Goal: Transaction & Acquisition: Purchase product/service

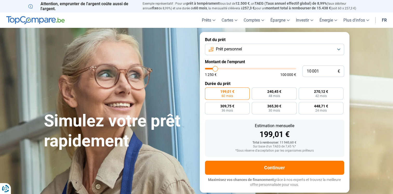
type input "10 500"
type input "10500"
type input "10 750"
type input "10750"
type input "11 250"
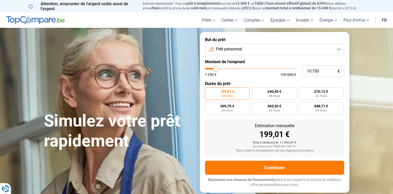
type input "11250"
type input "12 250"
type input "12250"
type input "13 750"
type input "13750"
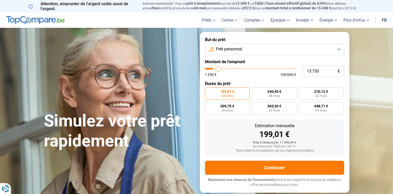
type input "15 750"
type input "15750"
type input "21 250"
type input "21250"
type input "25 000"
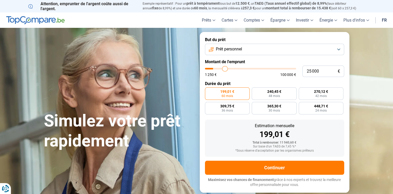
type input "25000"
type input "28 000"
type input "28000"
type input "30 250"
type input "30250"
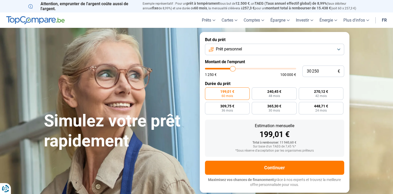
type input "33 250"
type input "33250"
type input "34 500"
type input "34500"
type input "38 000"
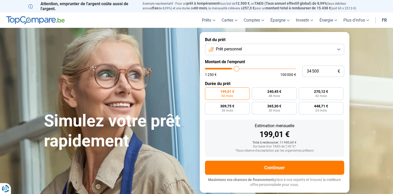
type input "38000"
type input "39 750"
type input "39750"
type input "41 750"
type input "41750"
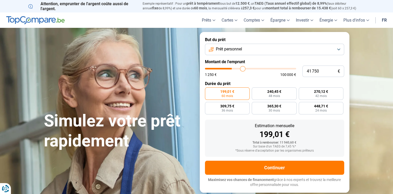
type input "43 000"
type input "43000"
type input "44 250"
type input "44250"
type input "45 500"
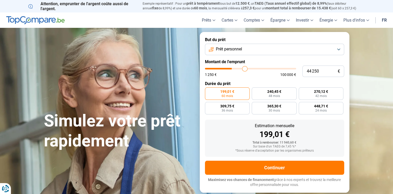
type input "45500"
type input "48 250"
type input "48250"
type input "49 750"
type input "49750"
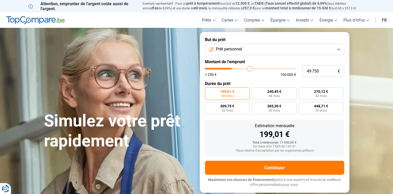
type input "51 250"
type input "51250"
type input "52 500"
type input "52500"
type input "53 500"
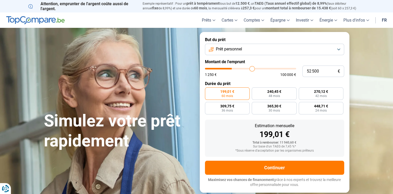
type input "53500"
type input "53 750"
type input "53750"
type input "54 000"
type input "54000"
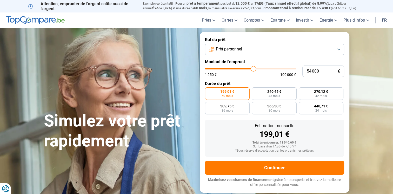
type input "54 500"
type input "54500"
type input "54 250"
type input "54250"
type input "54 000"
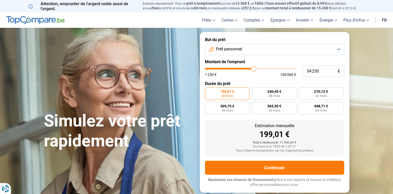
type input "54000"
type input "53 750"
type input "53750"
type input "53 500"
type input "53500"
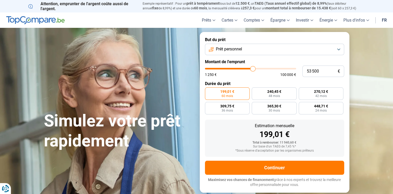
type input "53 250"
type input "53250"
type input "53 000"
type input "53000"
type input "52 250"
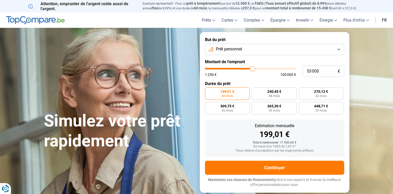
type input "52250"
type input "51 500"
type input "51500"
type input "49 500"
type input "49500"
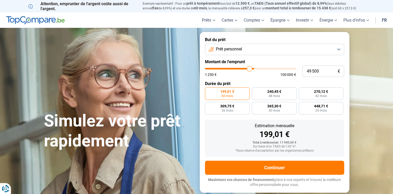
type input "48 000"
type input "48000"
type input "46 250"
type input "46250"
type input "45 250"
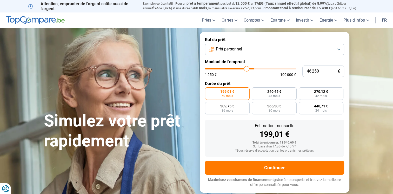
type input "45250"
type input "44 500"
type input "44500"
type input "44 000"
type input "44000"
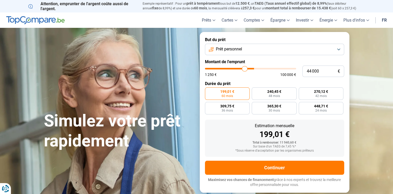
type input "43 250"
type input "43250"
type input "42 250"
type input "42250"
type input "41 750"
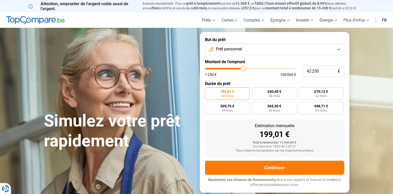
type input "41750"
type input "41 500"
type input "41500"
type input "41 250"
type input "41250"
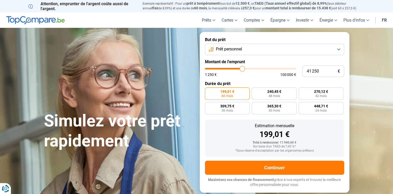
type input "41 000"
type input "41000"
type input "40 500"
type input "40500"
type input "40 000"
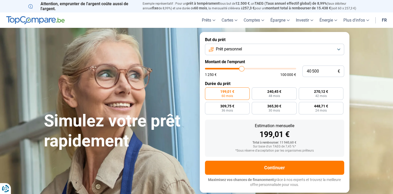
type input "40000"
type input "39 500"
type input "39500"
type input "39 250"
type input "39250"
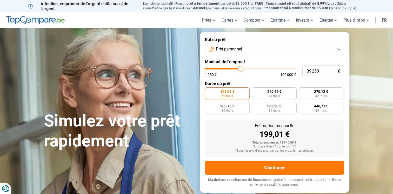
type input "39 000"
type input "39000"
type input "38 500"
type input "38500"
type input "38 250"
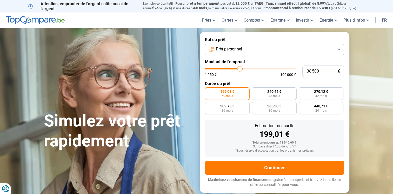
type input "38250"
type input "38 000"
type input "38000"
type input "37 750"
type input "37750"
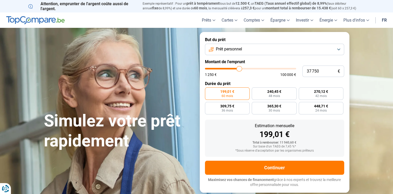
type input "37 250"
type input "37250"
type input "37 000"
type input "37000"
type input "36 750"
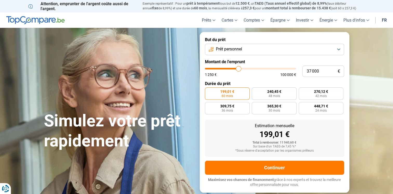
type input "36750"
type input "36 500"
type input "36500"
type input "36 250"
type input "36250"
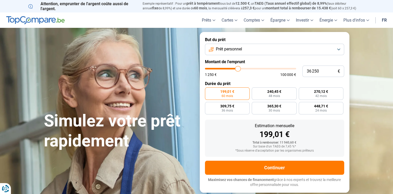
type input "35 750"
type input "35750"
type input "35 500"
type input "35500"
type input "35 000"
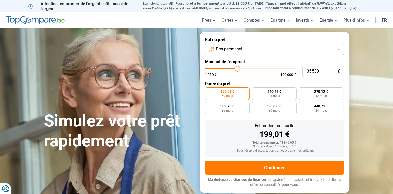
type input "35000"
type input "34 750"
type input "34750"
type input "34 250"
type input "34250"
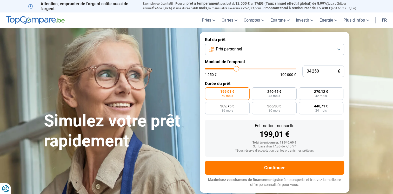
type input "33 750"
type input "33750"
type input "33 500"
type input "33500"
type input "33 000"
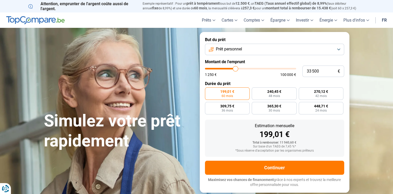
type input "33000"
type input "32 250"
type input "32250"
type input "31 750"
type input "31750"
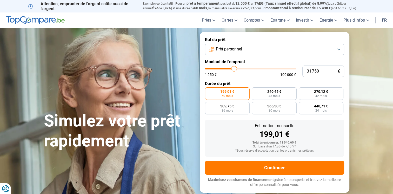
type input "31 500"
type input "31500"
type input "31 250"
type input "31250"
type input "31 000"
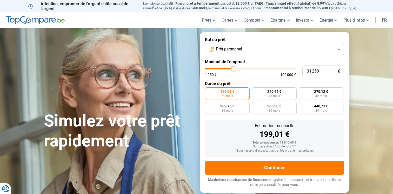
type input "31000"
type input "30 500"
type input "30500"
type input "30 000"
type input "30000"
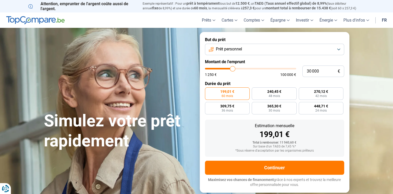
type input "29 750"
type input "29750"
type input "29 500"
type input "29500"
type input "29 250"
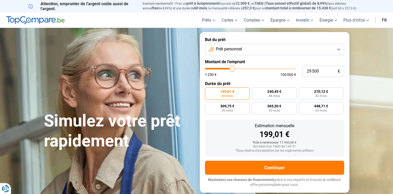
type input "29250"
type input "28 500"
type input "28500"
type input "28 000"
type input "28000"
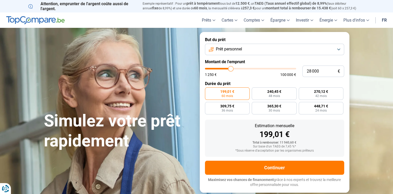
type input "27 750"
type input "27750"
type input "27 500"
type input "27500"
type input "27 250"
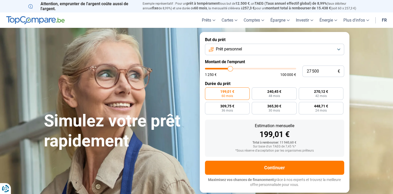
type input "27250"
type input "26 750"
type input "26750"
type input "26 250"
type input "26250"
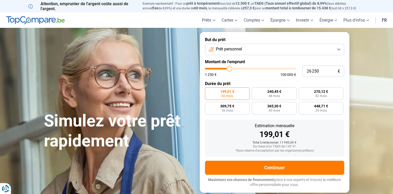
type input "25 500"
type input "25500"
type input "25 250"
type input "25250"
type input "25 000"
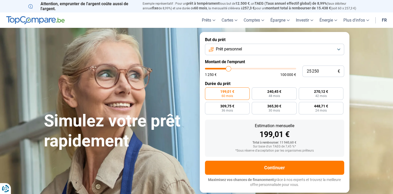
type input "25000"
type input "24 750"
type input "24750"
type input "24 250"
type input "24250"
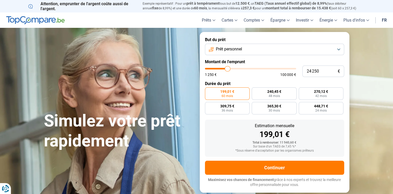
type input "23 750"
type input "23750"
type input "23 250"
type input "23250"
type input "23 000"
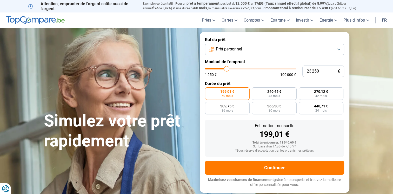
type input "23000"
type input "22 750"
type input "22750"
type input "22 500"
type input "22500"
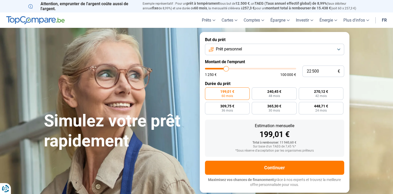
type input "22 000"
type input "22000"
type input "20 750"
type input "20750"
type input "20 500"
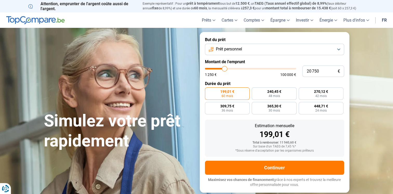
type input "20500"
type input "20 250"
type input "20250"
type input "20 000"
type input "20000"
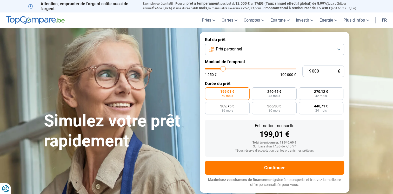
drag, startPoint x: 216, startPoint y: 67, endPoint x: 223, endPoint y: 75, distance: 10.8
click at [223, 69] on input "range" at bounding box center [250, 69] width 91 height 2
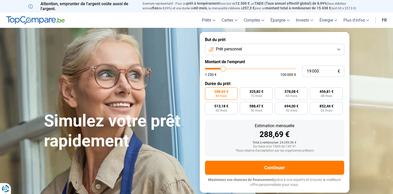
click at [247, 49] on button "Prêt personnel" at bounding box center [274, 49] width 139 height 11
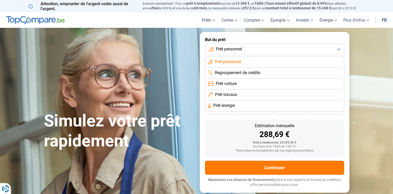
click at [237, 87] on li "Prêt voiture" at bounding box center [275, 83] width 134 height 11
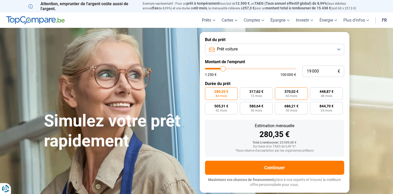
click at [286, 95] on span "60 mois" at bounding box center [291, 95] width 11 height 3
click at [278, 91] on input "370,02 € 60 mois" at bounding box center [276, 88] width 3 height 3
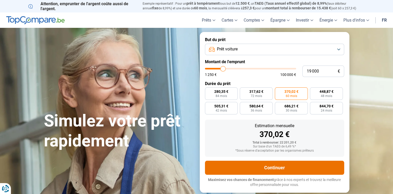
click at [285, 164] on button "Continuer" at bounding box center [274, 168] width 139 height 14
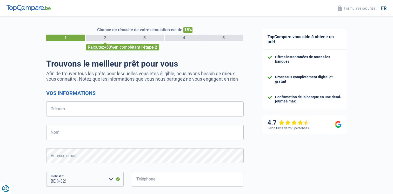
select select "32"
click at [126, 117] on form "Vos informations Prénom Tous les champs sont obligatoires. Veuillez fournir une…" at bounding box center [145, 171] width 198 height 162
click at [117, 108] on input "Prénom" at bounding box center [145, 108] width 198 height 15
type input "FABRICE"
type input "DE RICK"
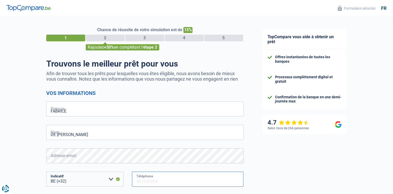
type input "470840816"
click at [15, 135] on div "Chance de réussite de votre simulation est de 15% 1 2 3 4 5 Rajoutez +30% en co…" at bounding box center [126, 148] width 253 height 266
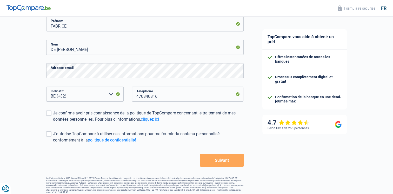
scroll to position [89, 0]
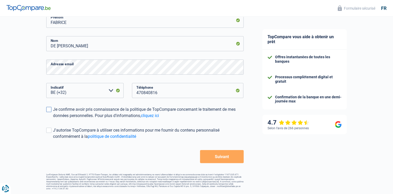
click at [54, 108] on div "Je confirme avoir pris connaissance de la politique de TopCompare concernant le…" at bounding box center [148, 112] width 191 height 12
click at [53, 119] on input "Je confirme avoir pris connaissance de la politique de TopCompare concernant le…" at bounding box center [53, 119] width 0 height 0
click at [50, 129] on span at bounding box center [48, 130] width 5 height 5
click at [53, 140] on input "J'autorise TopCompare à utiliser ces informations pour me fournir du contenu pe…" at bounding box center [53, 140] width 0 height 0
click at [305, 171] on div "TopCompare vous aide à obtenir un prêt Offres instantanées de toutes les banque…" at bounding box center [323, 61] width 140 height 266
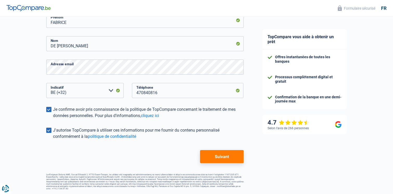
click at [238, 161] on button "Suivant" at bounding box center [221, 156] width 43 height 13
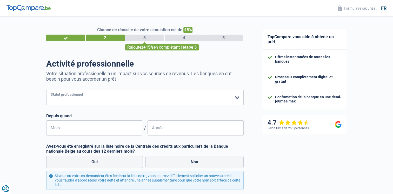
click at [121, 103] on select "Ouvrier Employé privé Employé public Invalide Indépendant Pensionné Chômeur Mut…" at bounding box center [145, 97] width 198 height 15
select select "publicEmployee"
click at [46, 90] on select "Ouvrier Employé privé Employé public Invalide Indépendant Pensionné Chômeur Mut…" at bounding box center [145, 97] width 198 height 15
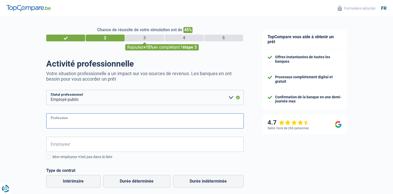
click at [70, 120] on input "Profession" at bounding box center [145, 120] width 198 height 15
type input "I"
type input "A"
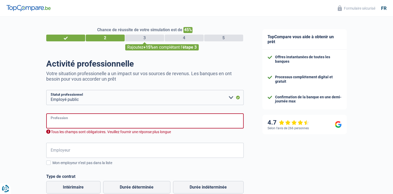
paste input "assistant psychiatrique"
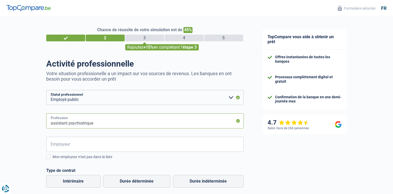
type input "assistant psychiatrique"
click at [67, 144] on input "Employeur" at bounding box center [145, 144] width 198 height 15
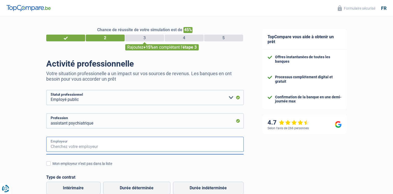
type input "a"
type input "ACIS ASBL"
click at [55, 165] on div "Mon employeur n’est pas dans la liste" at bounding box center [147, 163] width 191 height 5
click at [52, 166] on input "Mon employeur n’est pas dans la liste" at bounding box center [52, 166] width 0 height 0
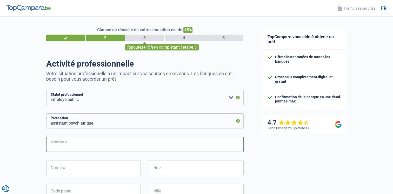
click at [58, 146] on input "Employeur" at bounding box center [145, 144] width 198 height 15
click at [88, 149] on input "ACIS ABSL" at bounding box center [145, 144] width 198 height 15
type input "ACIS ASBL"
click at [74, 173] on input "Numéro" at bounding box center [93, 167] width 95 height 15
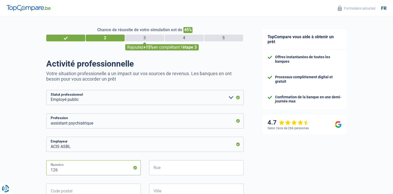
type input "126"
paste input "AVENUE DE LOUDUN"
type input "AVENUE DE LOUDUN"
click at [63, 192] on input "Code postal" at bounding box center [93, 190] width 95 height 15
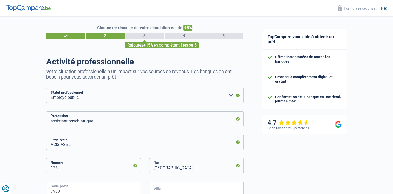
type input "7900"
click at [157, 189] on input "Ville" at bounding box center [196, 188] width 95 height 15
paste input "LEUZE-EN-HAINAUT"
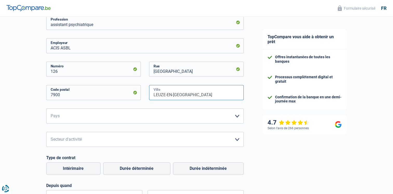
scroll to position [99, 0]
type input "LEUZE-EN-HAINAUT"
click at [239, 119] on select "Belgique France Allemagne Italie Luxembourg Pays-Bas Espagne Suisse Veuillez sé…" at bounding box center [145, 115] width 198 height 15
select select "BE"
click at [46, 108] on select "Belgique France Allemagne Italie Luxembourg Pays-Bas Espagne Suisse Veuillez sé…" at bounding box center [145, 115] width 198 height 15
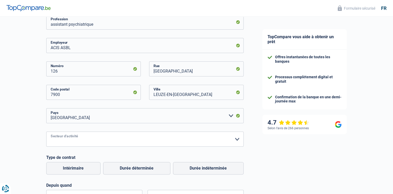
click at [174, 141] on select "Agriculture/Pêche Industrie Horeca Courier/Fitness/Taxi Construction Banques/As…" at bounding box center [145, 138] width 198 height 15
select select "otherInstitutions"
click at [46, 131] on select "Agriculture/Pêche Industrie Horeca Courier/Fitness/Taxi Construction Banques/As…" at bounding box center [145, 138] width 198 height 15
click at [27, 140] on div "Chance de réussite de votre simulation est de 45% 1 2 3 4 5 Rajoutez +15% en co…" at bounding box center [126, 114] width 253 height 396
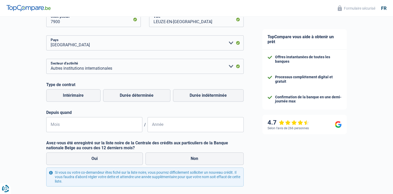
scroll to position [213, 0]
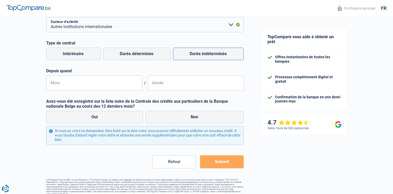
click at [224, 51] on label "Durée indéterminée" at bounding box center [208, 54] width 71 height 12
click at [224, 51] on input "Durée indéterminée" at bounding box center [208, 54] width 71 height 12
radio input "true"
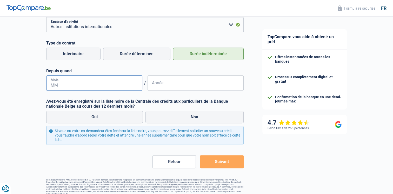
click at [73, 88] on input "Mois" at bounding box center [94, 82] width 96 height 15
type input "05"
type input "2022"
click at [186, 117] on label "Non" at bounding box center [195, 117] width 98 height 12
click at [186, 117] on input "Non" at bounding box center [195, 117] width 98 height 12
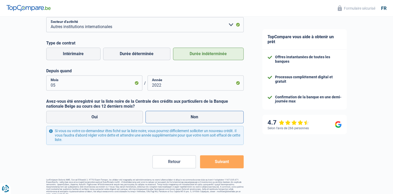
radio input "true"
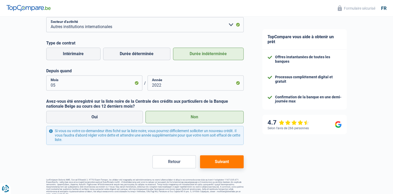
click at [225, 160] on button "Suivant" at bounding box center [221, 161] width 43 height 13
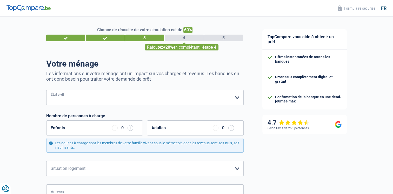
click at [214, 93] on select "Célibataire Marié(e) Cohabitant(e) légal(e) Divorcé(e) Veuf(ve) Séparé (de fait…" at bounding box center [145, 97] width 198 height 15
click at [46, 90] on select "Célibataire Marié(e) Cohabitant(e) légal(e) Divorcé(e) Veuf(ve) Séparé (de fait…" at bounding box center [145, 97] width 198 height 15
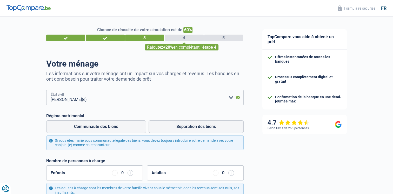
select select "single"
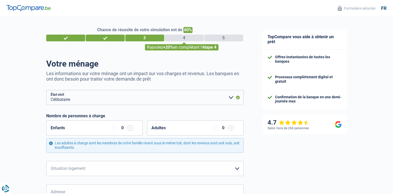
click at [0, 153] on html "Vous avez le contrôle de vos données Nous utilisons des cookies, tout comme nos…" at bounding box center [196, 99] width 393 height 199
drag, startPoint x: 0, startPoint y: 153, endPoint x: 18, endPoint y: 104, distance: 52.3
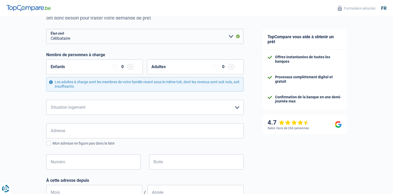
scroll to position [83, 0]
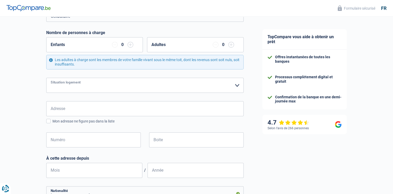
click at [93, 90] on select "Locataire Propriétaire avec prêt hypothécaire Propriétaire sans prêt hypothécai…" at bounding box center [145, 85] width 198 height 15
select select "rents"
click at [46, 78] on select "Locataire Propriétaire avec prêt hypothécaire Propriétaire sans prêt hypothécai…" at bounding box center [145, 85] width 198 height 15
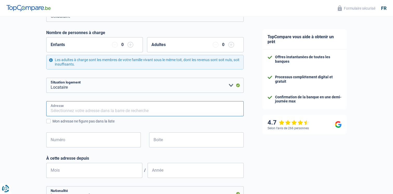
click at [71, 108] on input "Adresse" at bounding box center [145, 108] width 198 height 15
click at [133, 106] on input "Adresse" at bounding box center [145, 108] width 198 height 15
type input "Chee de Gilly 122"
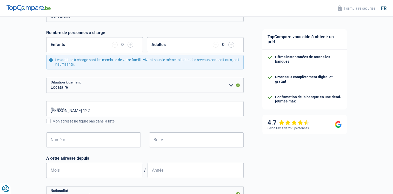
type input "Belgique"
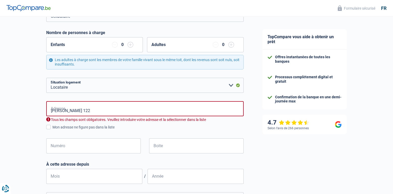
type input "Belgique"
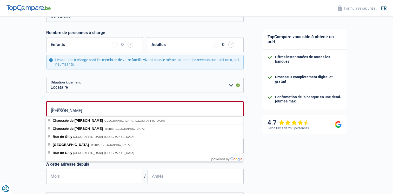
click at [17, 123] on div "Chance de réussite de votre simulation est de 60% 1 2 3 4 5 Rajoutez +20% en co…" at bounding box center [126, 161] width 253 height 460
click at [87, 110] on input "Chee de Gilly" at bounding box center [145, 108] width 198 height 15
type input "Chaussée de Gilly, Charleroi, Belgique"
select select "BE"
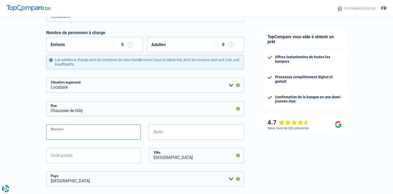
click at [88, 133] on input "Numéro" at bounding box center [93, 131] width 95 height 15
type input "122"
click at [155, 134] on input "Boite" at bounding box center [196, 131] width 95 height 15
click at [87, 156] on input "Code postal" at bounding box center [93, 155] width 95 height 15
type input "6040"
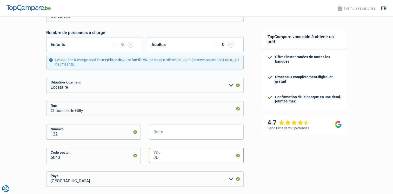
type input "JUMET"
click at [278, 148] on div "TopCompare vous aide à obtenir un prêt Offres instantanées de toutes les banque…" at bounding box center [323, 151] width 140 height 437
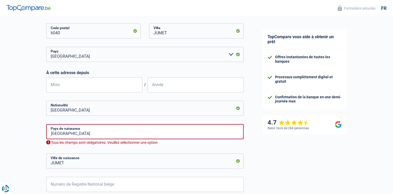
scroll to position [218, 0]
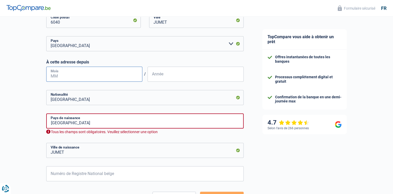
click at [89, 79] on input "Mois" at bounding box center [94, 74] width 96 height 15
type input "03"
type input "2015"
click at [20, 126] on div "Chance de réussite de votre simulation est de 60% 1 2 3 4 5 Rajoutez +20% en co…" at bounding box center [126, 14] width 253 height 437
click at [82, 123] on input "Belgique" at bounding box center [145, 120] width 198 height 15
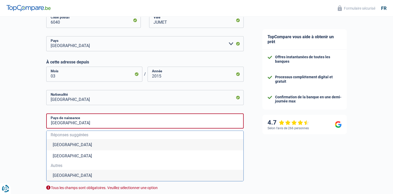
click at [56, 142] on li "Belgique" at bounding box center [145, 144] width 197 height 11
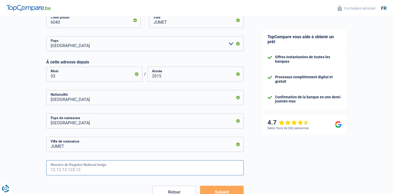
click at [91, 166] on input "Numéro de Registre National belge" at bounding box center [145, 167] width 198 height 15
type input "72.08.19-347.69"
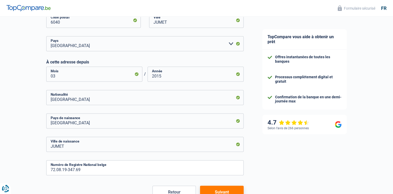
click at [231, 191] on button "Suivant" at bounding box center [221, 192] width 43 height 13
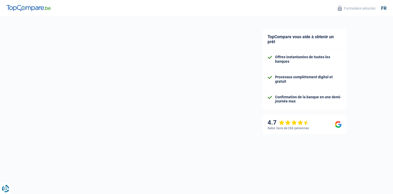
select select "netSalary"
select select "mealVouchers"
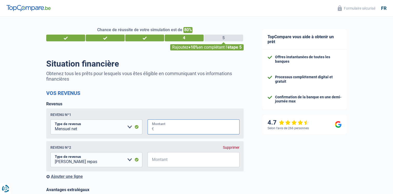
click at [170, 129] on input "Montant" at bounding box center [197, 126] width 86 height 15
type input "3.400"
click at [163, 159] on input "Montant" at bounding box center [197, 159] width 86 height 15
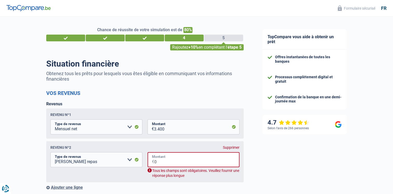
type input "0"
click at [180, 164] on input "0" at bounding box center [196, 159] width 85 height 15
click at [231, 147] on div "Supprimer" at bounding box center [231, 147] width 17 height 4
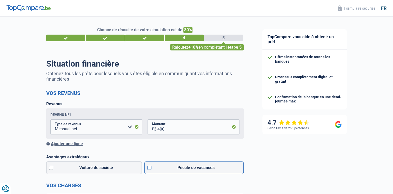
click at [164, 170] on label "Pécule de vacances" at bounding box center [193, 167] width 99 height 12
click at [164, 170] on input "Pécule de vacances" at bounding box center [193, 167] width 99 height 12
checkbox input "true"
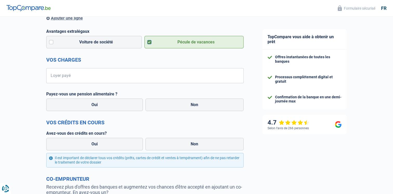
scroll to position [127, 0]
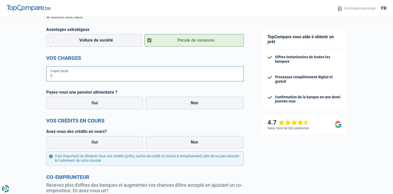
click at [165, 74] on input "Loyer payé" at bounding box center [148, 73] width 191 height 15
type input "0"
click at [194, 104] on div "Payez-vous une pension alimentaire ? Oui Non Tous les champs sont obligatoires.…" at bounding box center [145, 100] width 198 height 21
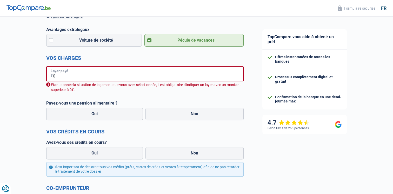
click at [176, 72] on input "0" at bounding box center [148, 73] width 191 height 15
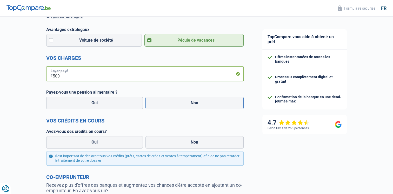
type input "500"
click at [198, 106] on label "Non" at bounding box center [195, 103] width 98 height 12
click at [198, 106] on input "Non" at bounding box center [195, 103] width 98 height 12
radio input "true"
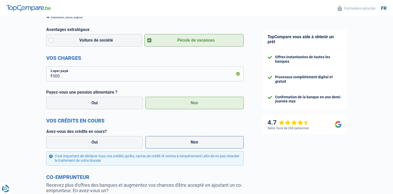
click at [204, 148] on label "Non" at bounding box center [195, 142] width 98 height 12
click at [204, 148] on input "Non" at bounding box center [195, 142] width 98 height 12
radio input "true"
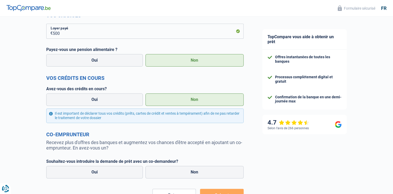
scroll to position [169, 0]
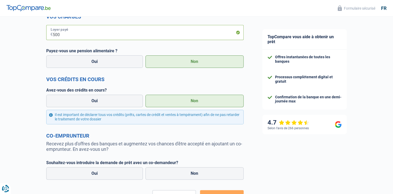
click at [196, 38] on input "500" at bounding box center [148, 32] width 191 height 15
type input "5"
type input "720"
click at [296, 160] on div "TopCompare vous aide à obtenir un prêt Offres instantanées de toutes les banque…" at bounding box center [323, 41] width 140 height 386
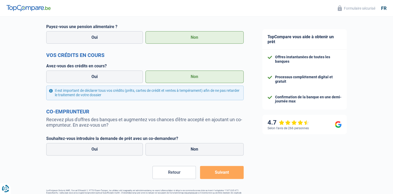
scroll to position [209, 0]
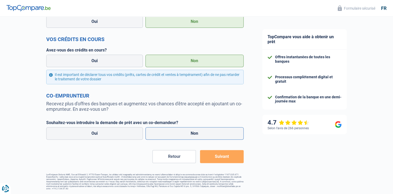
click at [209, 134] on label "Non" at bounding box center [195, 133] width 98 height 12
click at [209, 134] on input "Non" at bounding box center [195, 133] width 98 height 12
radio input "true"
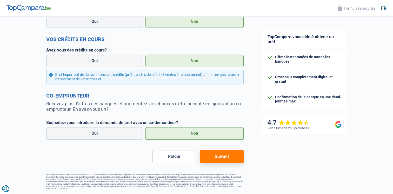
click at [228, 156] on button "Suivant" at bounding box center [221, 156] width 43 height 13
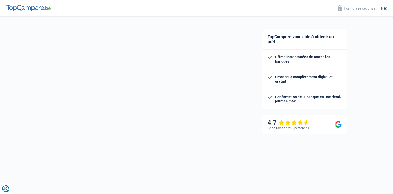
select select "car"
select select "84"
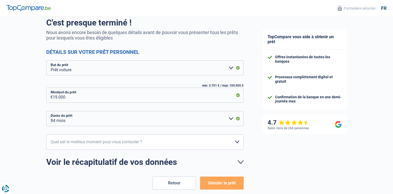
scroll to position [45, 0]
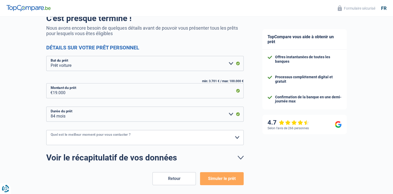
click at [228, 132] on select "10h-12h 12h-14h 14h-16h 16h-18h Veuillez sélectionner une option" at bounding box center [145, 137] width 198 height 15
click at [46, 130] on select "10h-12h 12h-14h 14h-16h 16h-18h Veuillez sélectionner une option" at bounding box center [145, 137] width 198 height 15
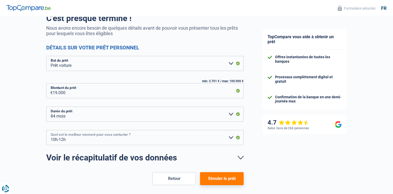
click at [227, 135] on select "10h-12h 12h-14h 14h-16h 16h-18h Veuillez sélectionner une option" at bounding box center [145, 137] width 198 height 15
select select "12-14"
click at [46, 130] on select "10h-12h 12h-14h 14h-16h 16h-18h Veuillez sélectionner une option" at bounding box center [145, 137] width 198 height 15
click at [231, 176] on button "Simuler le prêt" at bounding box center [221, 178] width 43 height 13
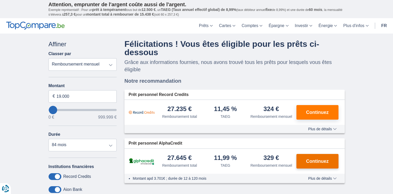
click at [312, 159] on span "Continuez" at bounding box center [317, 161] width 23 height 5
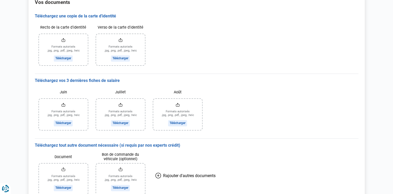
scroll to position [59, 0]
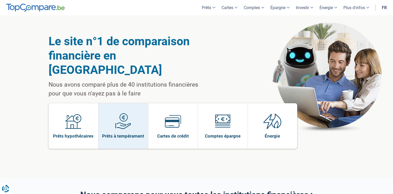
click at [128, 117] on span at bounding box center [123, 123] width 16 height 20
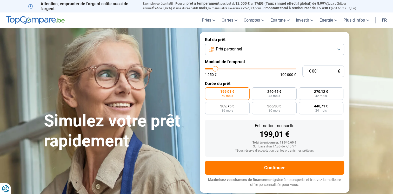
click at [237, 50] on span "Prêt personnel" at bounding box center [229, 49] width 26 height 6
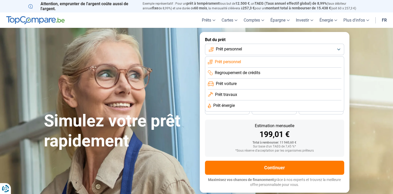
click at [238, 81] on li "Prêt voiture" at bounding box center [275, 83] width 134 height 11
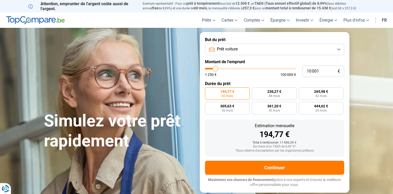
type input "9 750"
type input "9750"
type input "10 000"
type input "10000"
type input "10 500"
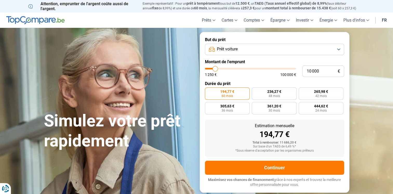
type input "10500"
type input "11 500"
type input "11500"
type input "14 750"
type input "14750"
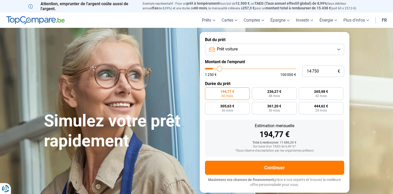
type input "16 500"
type input "16500"
type input "18 000"
type input "18000"
type input "18 250"
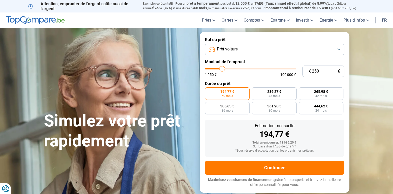
type input "18250"
type input "19 000"
type input "19000"
type input "19 500"
type input "19500"
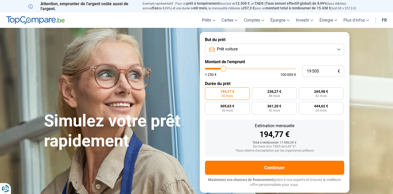
type input "19 750"
type input "19750"
type input "20 250"
type input "20250"
type input "20 750"
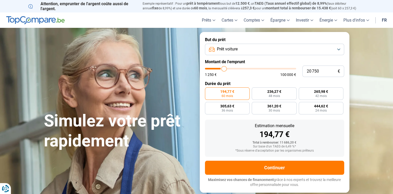
type input "20750"
type input "21 000"
type input "21000"
type input "21 250"
type input "21250"
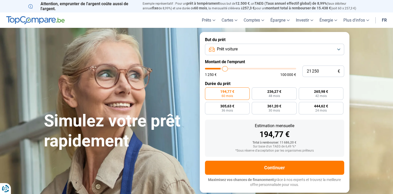
type input "21 500"
type input "21500"
type input "21 750"
type input "21750"
type input "21 500"
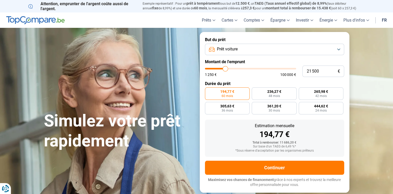
type input "21500"
type input "21 000"
type input "21000"
type input "19 500"
type input "19500"
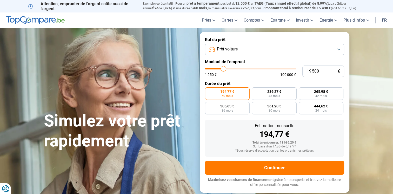
type input "19 000"
type input "19000"
type input "18 750"
type input "18750"
type input "18 500"
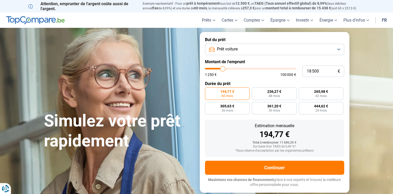
type input "18500"
type input "18 250"
type input "18250"
type input "18 000"
type input "18000"
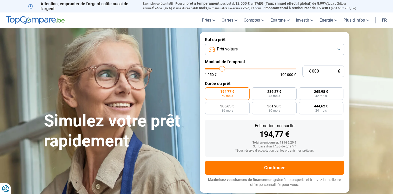
type input "17 750"
type input "17750"
type input "17 500"
type input "17500"
type input "17 250"
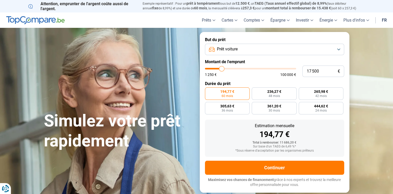
type input "17250"
type input "17 500"
type input "17500"
type input "17 750"
type input "17750"
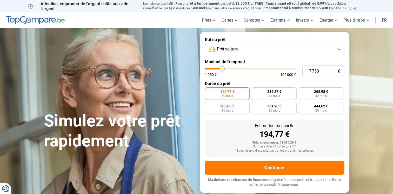
type input "18 000"
type input "18000"
type input "18 250"
type input "18250"
type input "18 500"
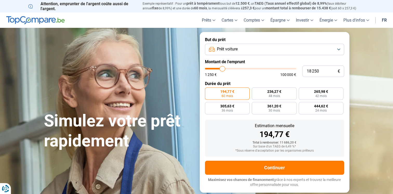
type input "18500"
type input "18 750"
type input "18750"
type input "19 000"
drag, startPoint x: 215, startPoint y: 69, endPoint x: 223, endPoint y: 71, distance: 8.4
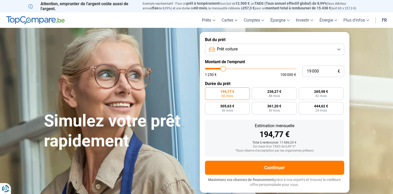
type input "19000"
click at [223, 69] on input "range" at bounding box center [250, 69] width 91 height 2
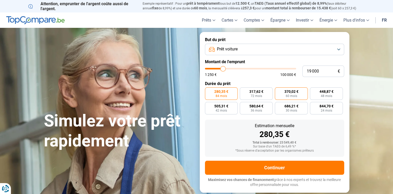
click at [290, 93] on span "370,02 €" at bounding box center [292, 92] width 14 height 4
click at [278, 91] on input "370,02 € 60 mois" at bounding box center [276, 88] width 3 height 3
radio input "true"
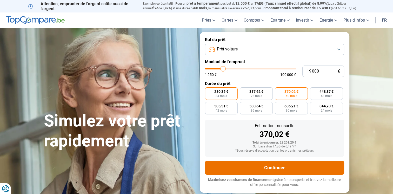
drag, startPoint x: 281, startPoint y: 167, endPoint x: 232, endPoint y: 99, distance: 83.9
click at [232, 99] on form "But du prêt Prêt voiture Montant de l'emprunt 19 000 € 1 250 € 100 000 € Durée …" at bounding box center [275, 112] width 150 height 160
click at [254, 163] on button "Continuer" at bounding box center [274, 168] width 139 height 14
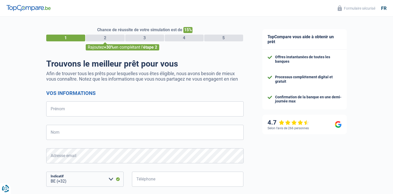
select select "32"
click at [125, 110] on input "Prénom" at bounding box center [145, 108] width 198 height 15
type input "FABRICE"
type input "DE [PERSON_NAME]"
click at [23, 136] on div "Chance de réussite de votre simulation est de 15% 1 2 3 4 5 Rajoutez +30% en co…" at bounding box center [126, 148] width 253 height 266
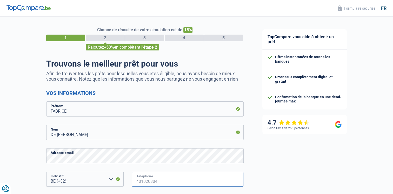
click at [173, 185] on input "Téléphone" at bounding box center [188, 179] width 112 height 15
type input "470840816"
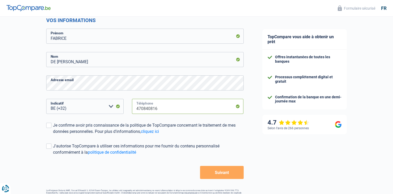
scroll to position [89, 0]
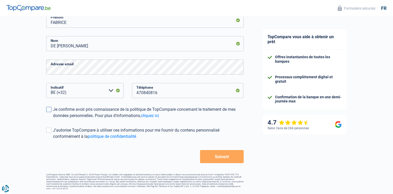
click at [47, 111] on span at bounding box center [48, 109] width 5 height 5
click at [53, 119] on input "Je confirme avoir pris connaissance de la politique de TopCompare concernant le…" at bounding box center [53, 119] width 0 height 0
click at [50, 131] on span at bounding box center [48, 130] width 5 height 5
click at [53, 140] on input "J'autorise TopCompare à utiliser ces informations pour me fournir du contenu pe…" at bounding box center [53, 140] width 0 height 0
click at [227, 159] on button "Suivant" at bounding box center [221, 156] width 43 height 13
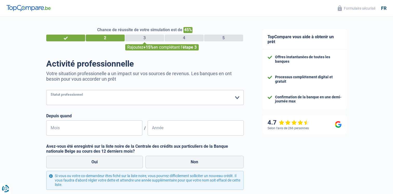
click at [216, 102] on select "Ouvrier Employé privé Employé public Invalide Indépendant Pensionné Chômeur Mut…" at bounding box center [145, 97] width 198 height 15
select select "publicEmployee"
click at [46, 90] on select "Ouvrier Employé privé Employé public Invalide Indépendant Pensionné Chômeur Mut…" at bounding box center [145, 97] width 198 height 15
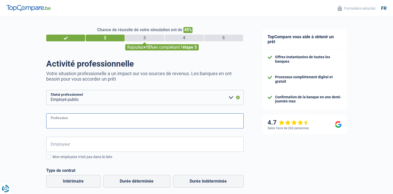
click at [99, 119] on input "Profession" at bounding box center [145, 120] width 198 height 15
type input "assistant psychiatrique"
click at [93, 141] on input "Employeur" at bounding box center [145, 144] width 198 height 15
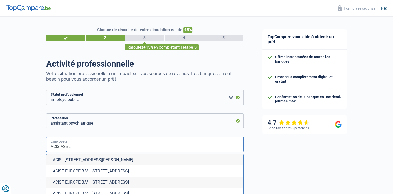
type input "ACIS ASBL"
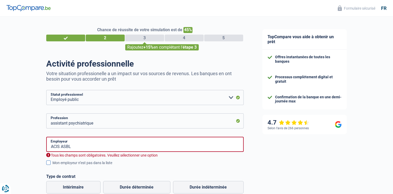
click at [50, 162] on label "Mon employeur n’est pas dans la liste" at bounding box center [145, 163] width 198 height 6
click at [52, 166] on input "Mon employeur n’est pas dans la liste" at bounding box center [52, 166] width 0 height 0
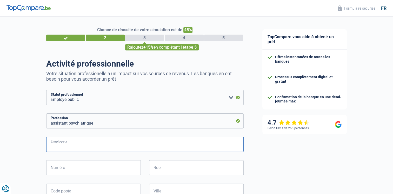
click at [58, 143] on input "Employeur" at bounding box center [145, 144] width 198 height 15
type input "ACIS ASBL"
click at [68, 174] on input "Numéro" at bounding box center [93, 167] width 95 height 15
type input "126"
type input "[GEOGRAPHIC_DATA]"
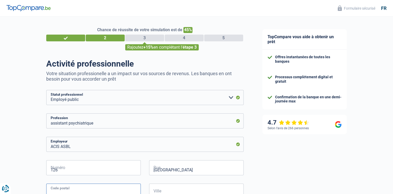
type input "7900"
type input "LEUZE-EN-[GEOGRAPHIC_DATA]"
select select "BE"
type input "05"
type input "2022"
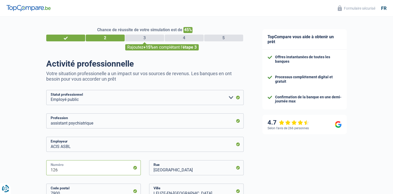
scroll to position [200, 0]
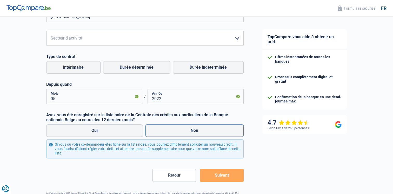
click at [180, 131] on label "Non" at bounding box center [195, 130] width 98 height 12
click at [180, 131] on input "Non" at bounding box center [195, 130] width 98 height 12
radio input "true"
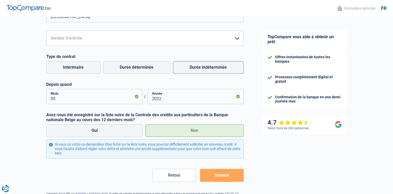
click at [218, 71] on label "Durée indéterminée" at bounding box center [208, 67] width 71 height 12
click at [218, 71] on input "Durée indéterminée" at bounding box center [208, 67] width 71 height 12
radio input "true"
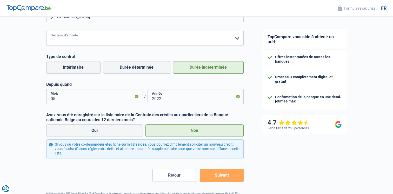
click at [192, 45] on select "Agriculture/Pêche Industrie Horeca Courier/Fitness/Taxi Construction Banques/As…" at bounding box center [145, 38] width 198 height 15
select select "otherInstitutions"
click at [46, 31] on select "Agriculture/Pêche Industrie Horeca Courier/Fitness/Taxi Construction Banques/As…" at bounding box center [145, 38] width 198 height 15
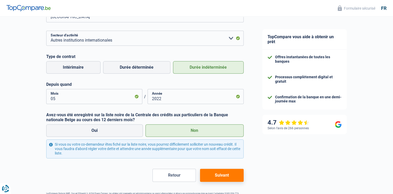
click at [230, 173] on button "Suivant" at bounding box center [221, 175] width 43 height 13
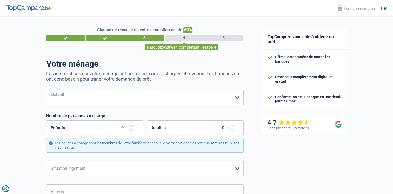
click at [228, 99] on select "Célibataire Marié(e) Cohabitant(e) légal(e) Divorcé(e) Veuf(ve) Séparé (de fait…" at bounding box center [145, 97] width 198 height 15
select select "single"
click at [46, 90] on select "Célibataire Marié(e) Cohabitant(e) légal(e) Divorcé(e) Veuf(ve) Séparé (de fait…" at bounding box center [145, 97] width 198 height 15
click at [116, 169] on select "Locataire Propriétaire avec prêt hypothécaire Propriétaire sans prêt hypothécai…" at bounding box center [145, 168] width 198 height 15
select select "rents"
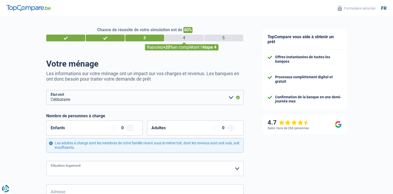
click at [46, 161] on select "Locataire Propriétaire avec prêt hypothécaire Propriétaire sans prêt hypothécai…" at bounding box center [145, 168] width 198 height 15
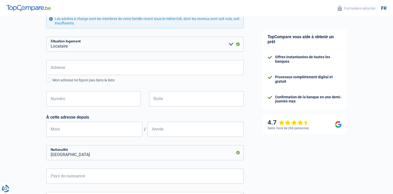
scroll to position [125, 0]
click at [106, 65] on input "Adresse" at bounding box center [145, 67] width 198 height 15
click at [81, 67] on input "Adresse" at bounding box center [145, 67] width 198 height 15
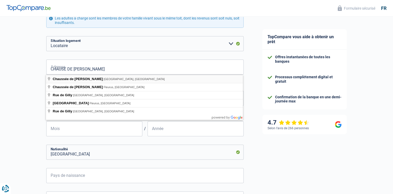
type input "Chaussée de Gilly, Charleroi, Belgique"
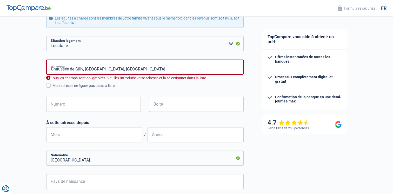
select select "BE"
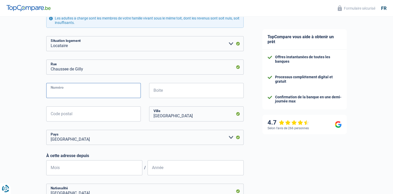
click at [78, 87] on input "Numéro" at bounding box center [93, 90] width 95 height 15
type input "122"
type input "6040"
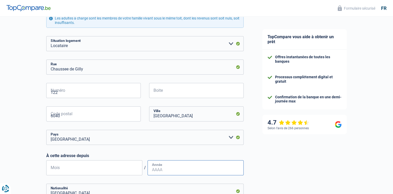
type input "03"
type input "2015"
type input "Belgique"
type input "JUMET"
type input "72.08.19-347.69"
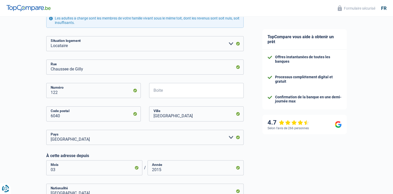
type input "Belgique"
click at [175, 117] on input "Charleroi" at bounding box center [196, 113] width 95 height 15
type input "C"
type input "JUMET"
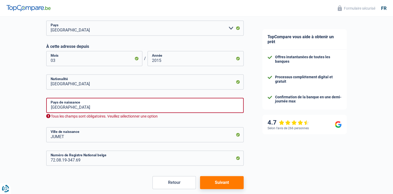
scroll to position [249, 0]
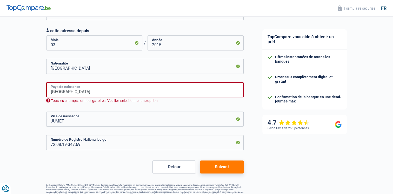
click at [85, 94] on input "Belgique" at bounding box center [145, 89] width 198 height 15
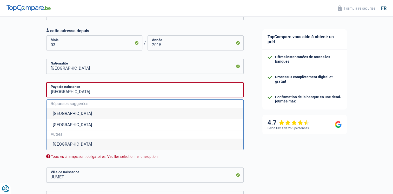
click at [53, 113] on li "Belgique" at bounding box center [145, 113] width 197 height 11
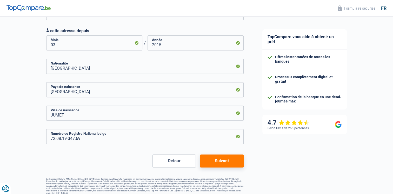
click at [229, 161] on button "Suivant" at bounding box center [221, 160] width 43 height 13
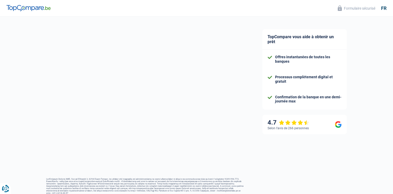
select select "netSalary"
select select "mealVouchers"
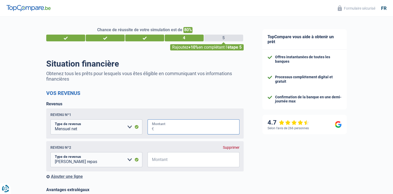
click at [164, 131] on input "Montant" at bounding box center [197, 126] width 86 height 15
type input "3.400"
type input "0"
type input "720"
click at [78, 161] on select "Allocation d'handicap Allocations chômage Allocations familiales Chèques repas …" at bounding box center [96, 159] width 92 height 15
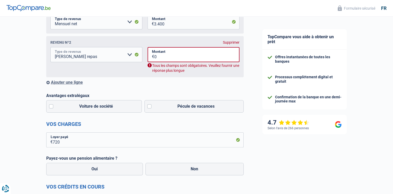
scroll to position [106, 0]
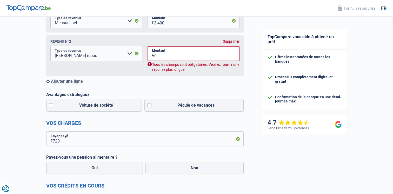
click at [234, 42] on div "Supprimer" at bounding box center [231, 41] width 17 height 4
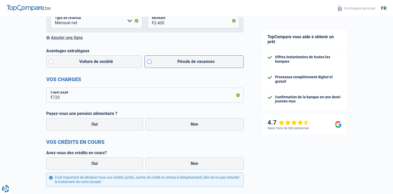
click at [202, 64] on label "Pécule de vacances" at bounding box center [193, 61] width 99 height 12
click at [202, 64] on input "Pécule de vacances" at bounding box center [193, 61] width 99 height 12
checkbox input "true"
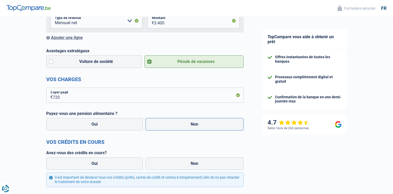
click at [189, 125] on label "Non" at bounding box center [195, 124] width 98 height 12
click at [189, 125] on input "Non" at bounding box center [195, 124] width 98 height 12
radio input "true"
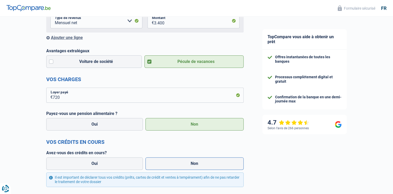
click at [192, 167] on label "Non" at bounding box center [195, 163] width 98 height 12
click at [192, 167] on input "Non" at bounding box center [195, 163] width 98 height 12
radio input "true"
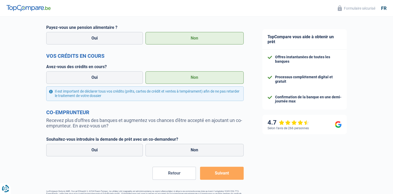
scroll to position [200, 0]
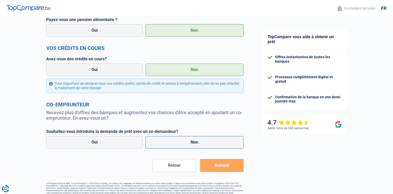
click at [228, 148] on label "Non" at bounding box center [195, 142] width 98 height 12
click at [228, 148] on input "Non" at bounding box center [195, 142] width 98 height 12
radio input "true"
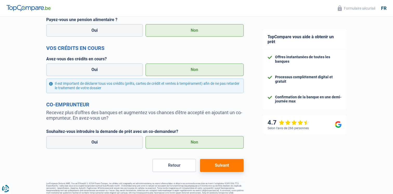
click at [226, 170] on button "Suivant" at bounding box center [221, 165] width 43 height 13
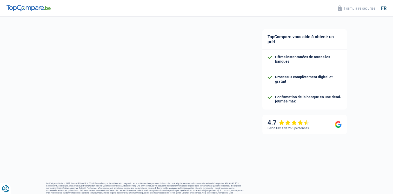
select select "car"
select select "84"
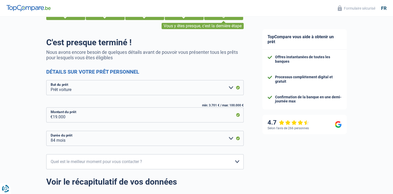
scroll to position [68, 0]
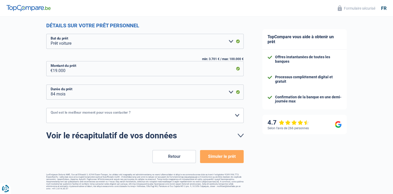
click at [220, 117] on select "10h-12h 12h-14h 14h-16h 16h-18h Veuillez sélectionner une option" at bounding box center [145, 115] width 198 height 15
select select "12-14"
click at [46, 108] on select "10h-12h 12h-14h 14h-16h 16h-18h Veuillez sélectionner une option" at bounding box center [145, 115] width 198 height 15
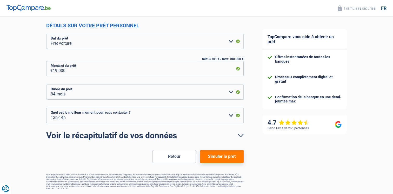
click at [223, 153] on button "Simuler le prêt" at bounding box center [221, 156] width 43 height 13
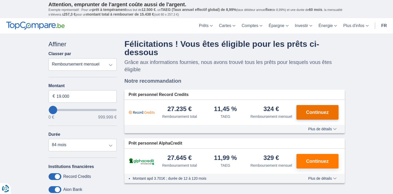
click at [323, 110] on span "Continuez" at bounding box center [317, 112] width 23 height 5
